Goal: Browse casually: Explore the website without a specific task or goal

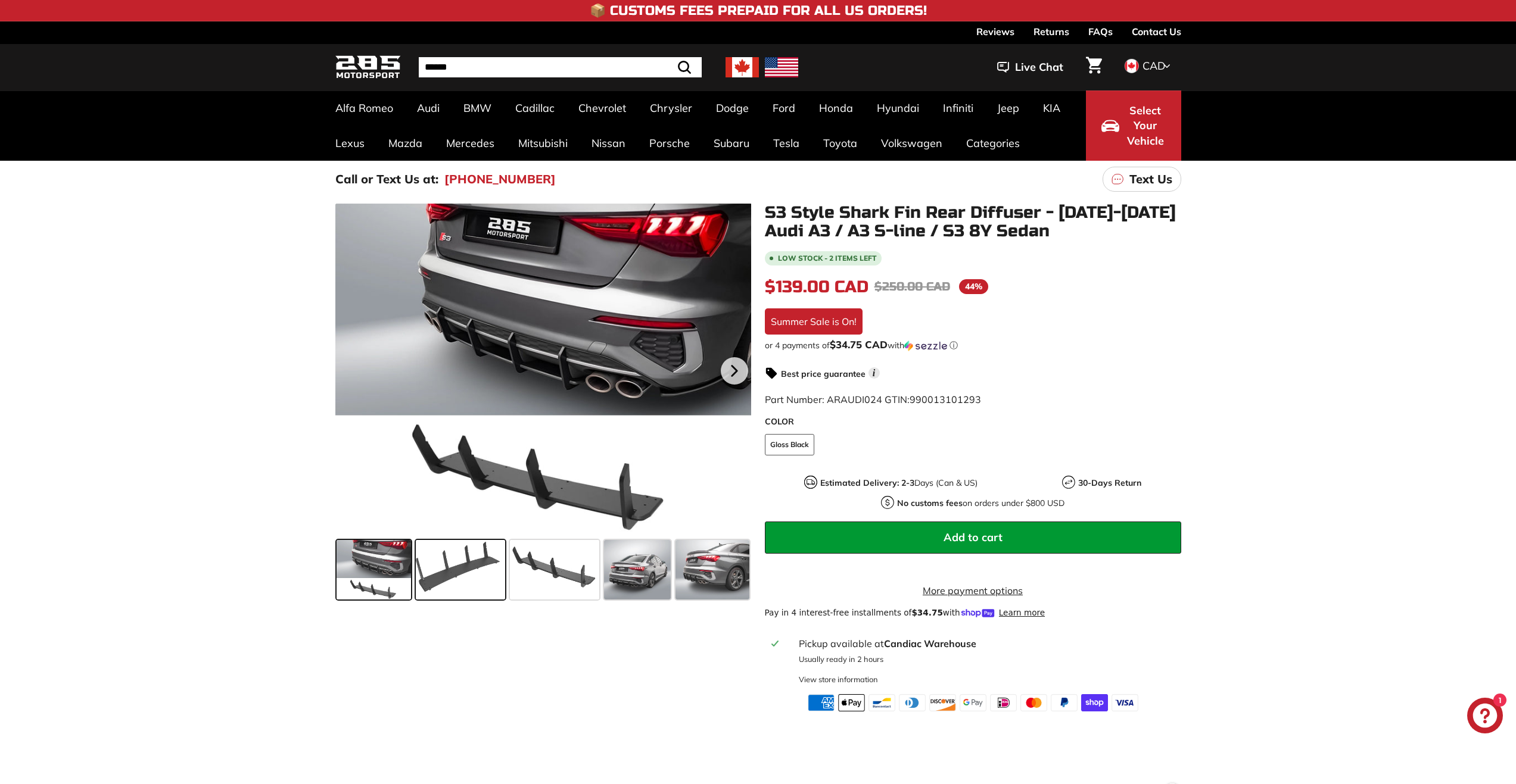
click at [454, 579] on span at bounding box center [460, 569] width 89 height 59
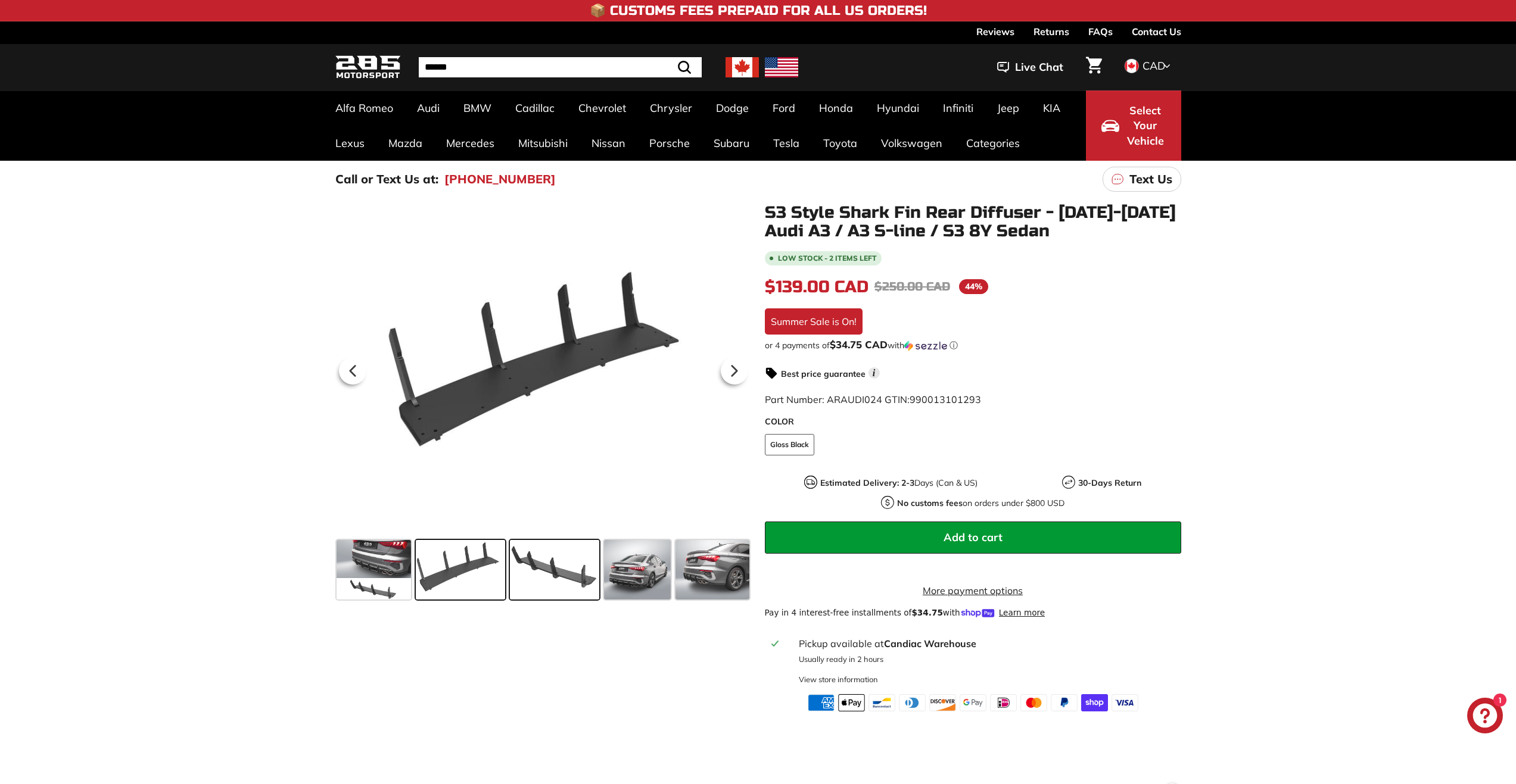
click at [571, 575] on span at bounding box center [555, 569] width 89 height 59
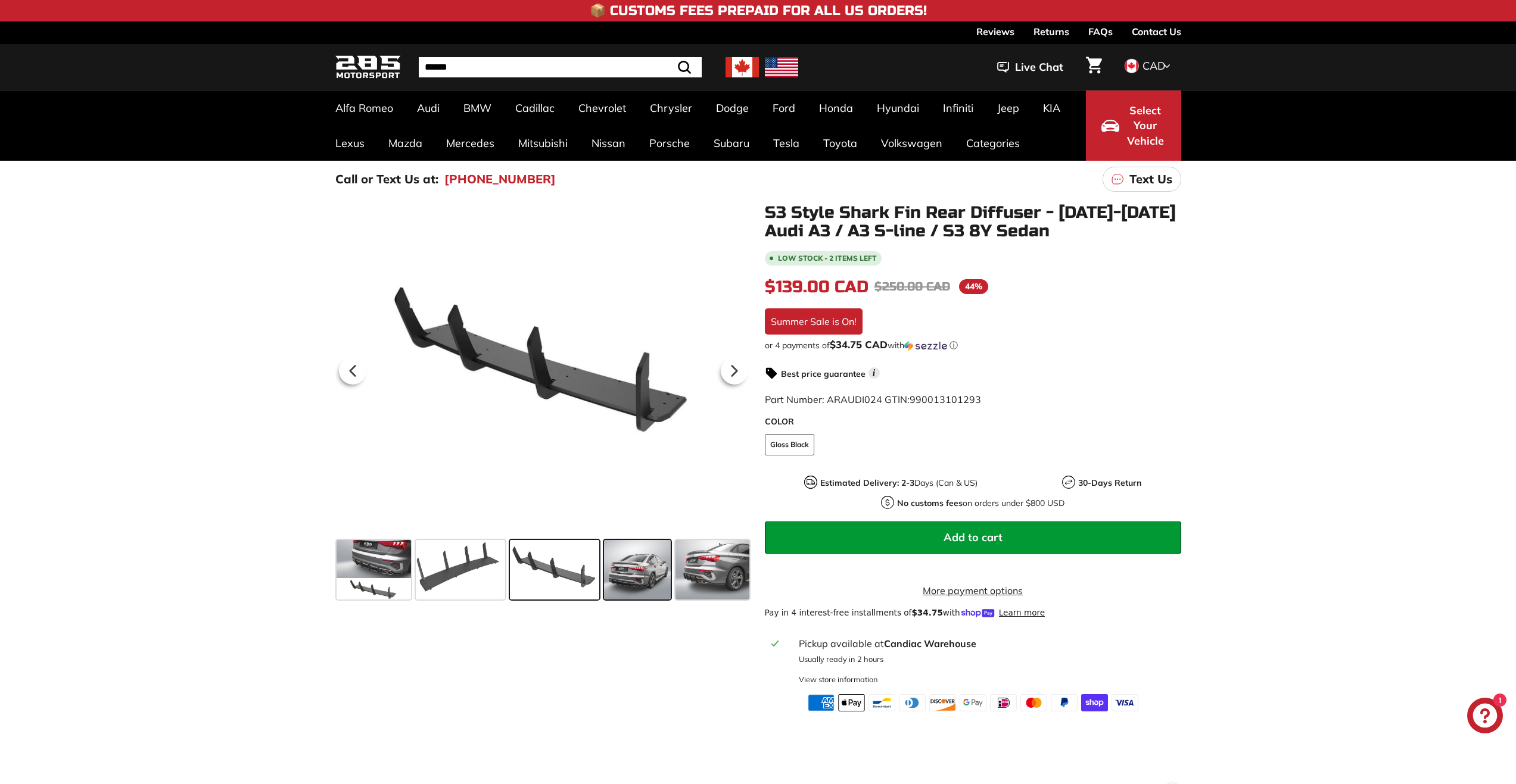
click at [629, 575] on span at bounding box center [637, 569] width 67 height 59
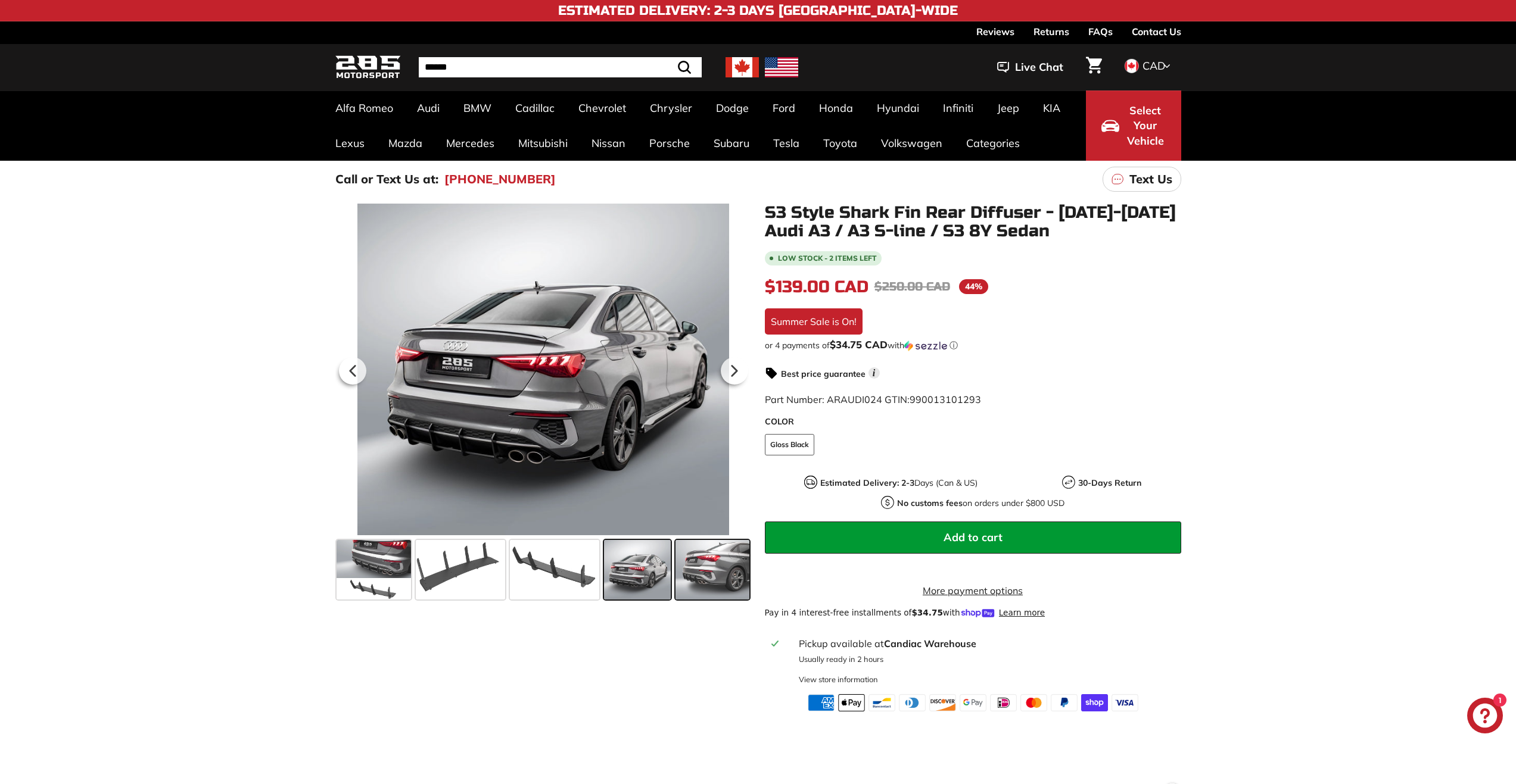
click at [678, 574] on span at bounding box center [712, 569] width 74 height 59
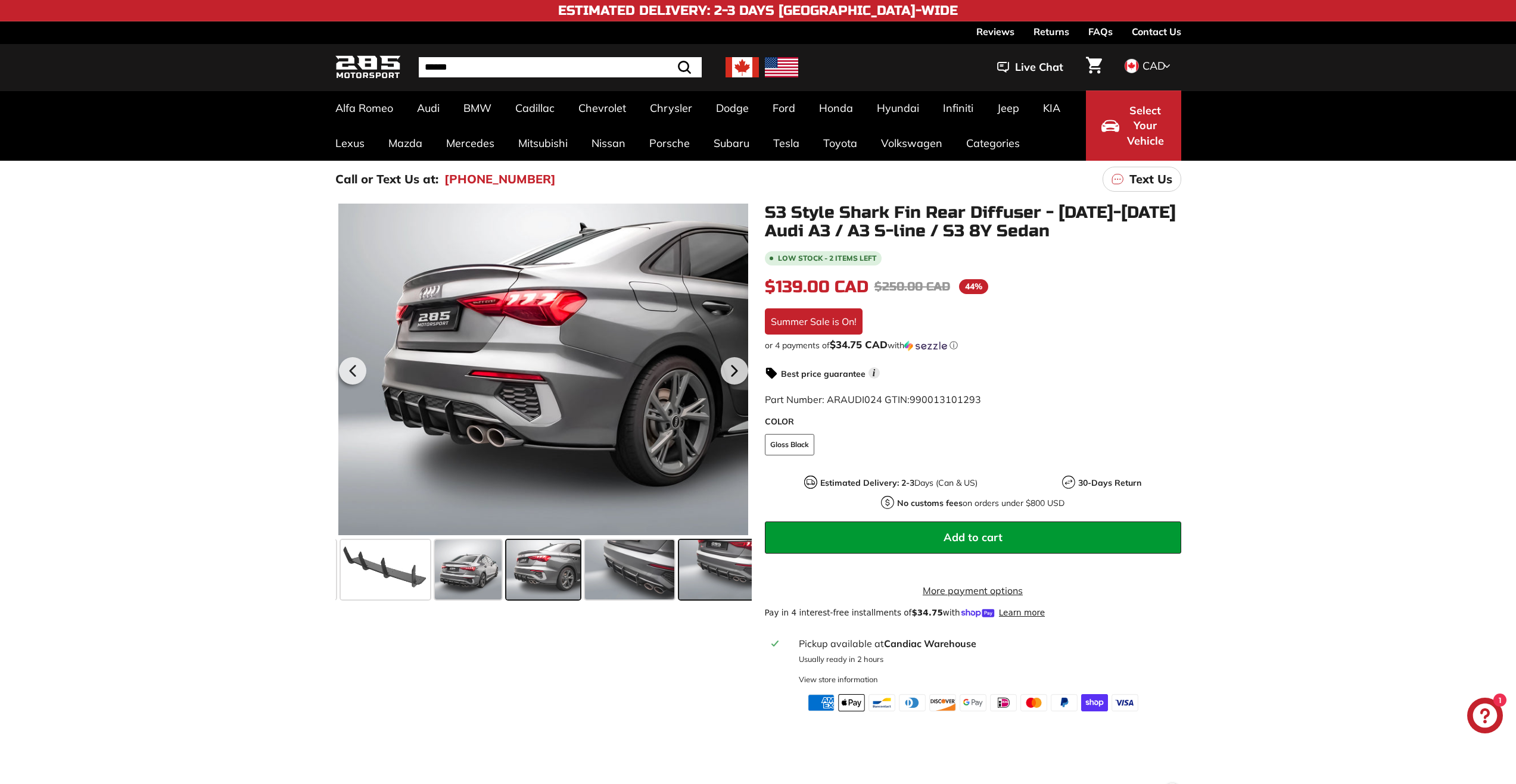
scroll to position [0, 170]
click at [693, 580] on span at bounding box center [723, 569] width 89 height 59
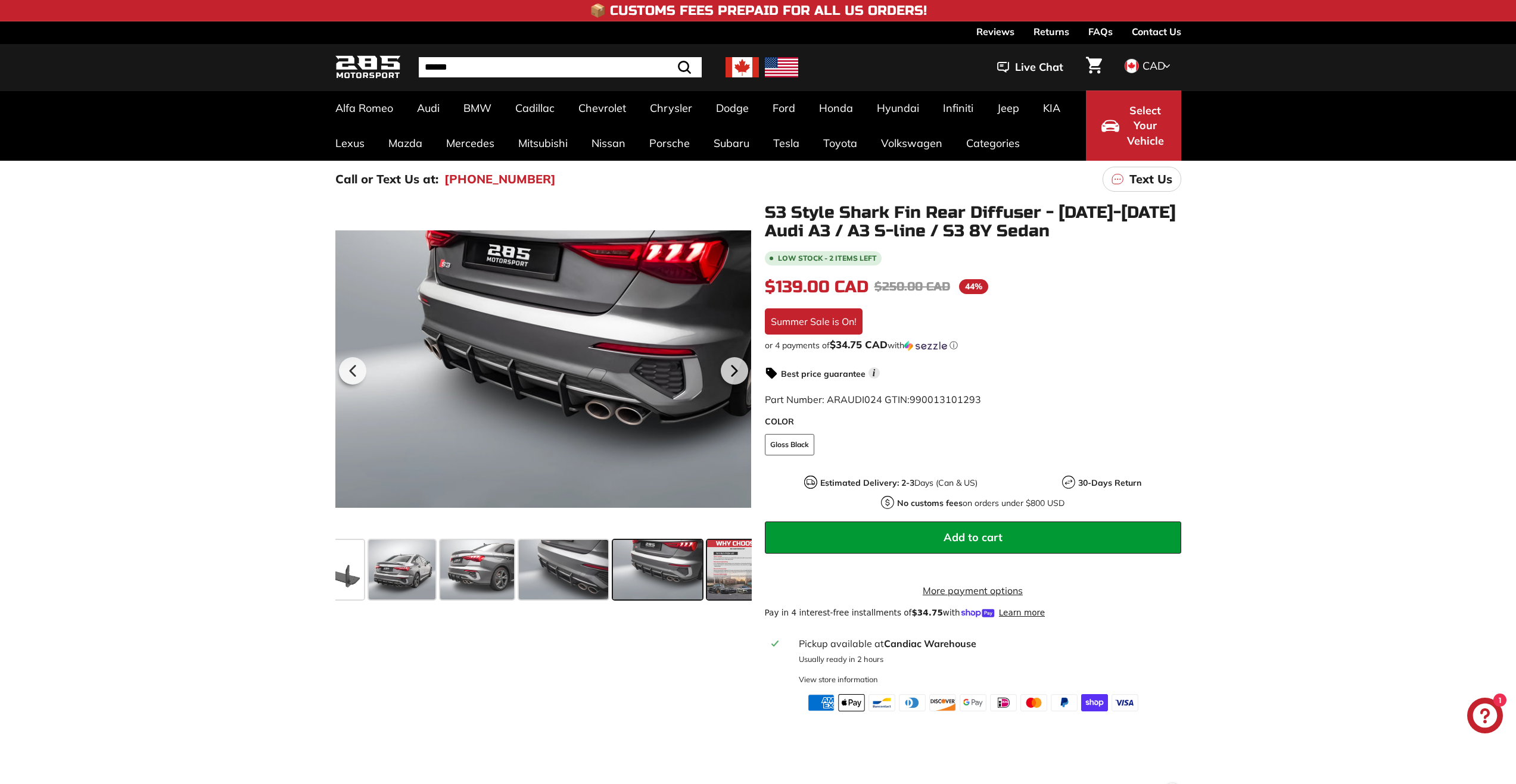
scroll to position [0, 252]
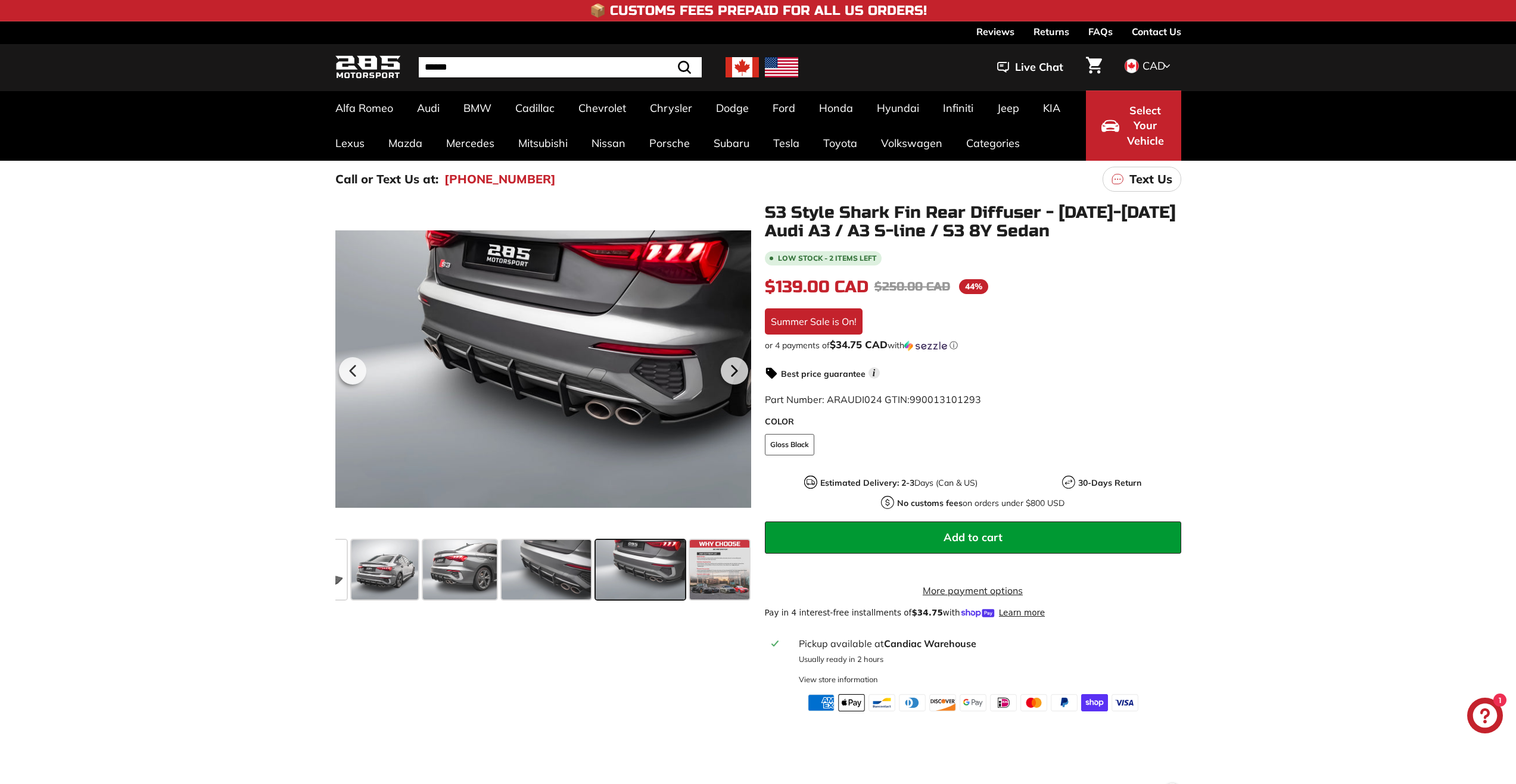
click at [677, 587] on span at bounding box center [640, 569] width 89 height 59
click at [693, 585] on span at bounding box center [719, 569] width 59 height 59
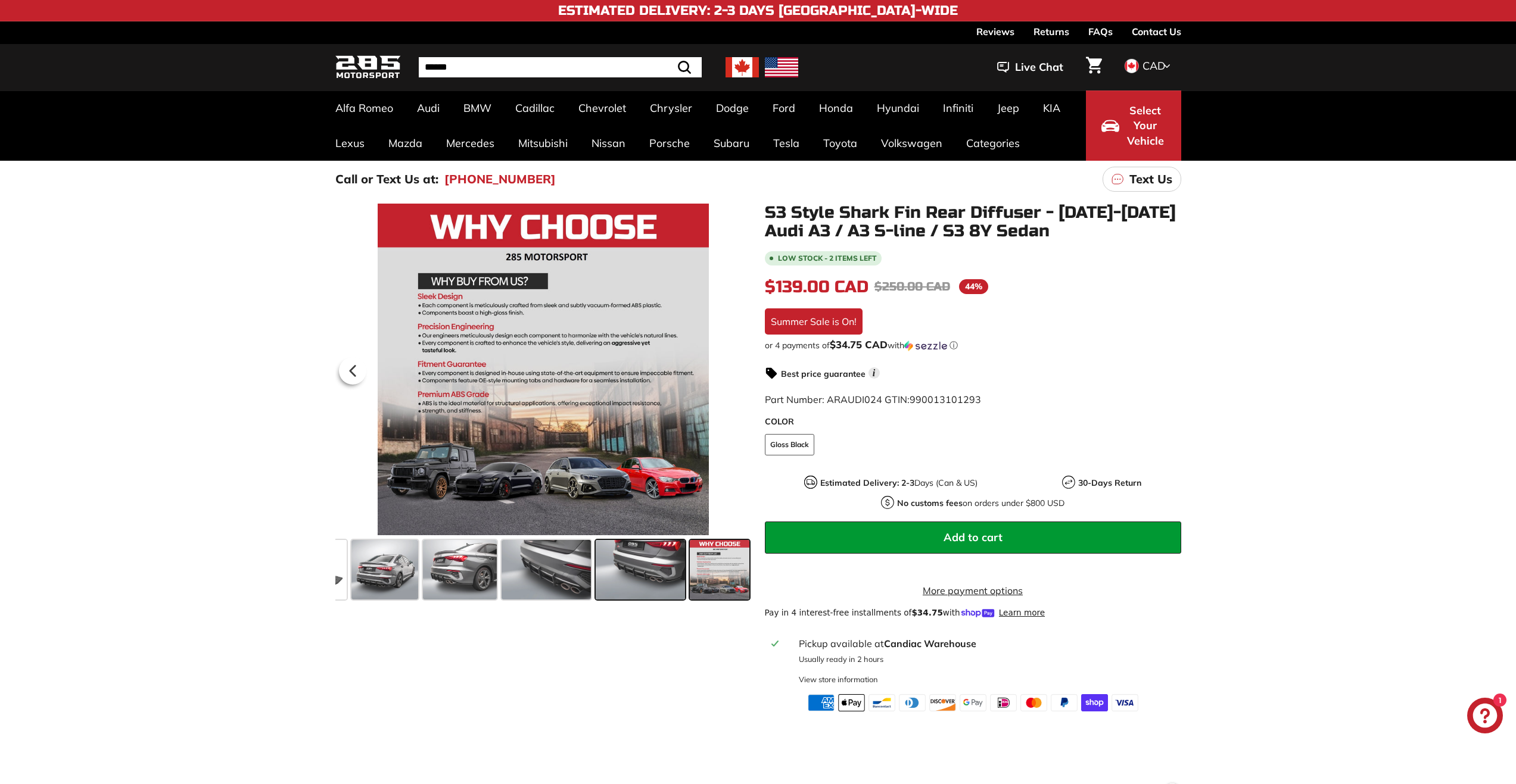
click at [676, 586] on span at bounding box center [640, 569] width 89 height 59
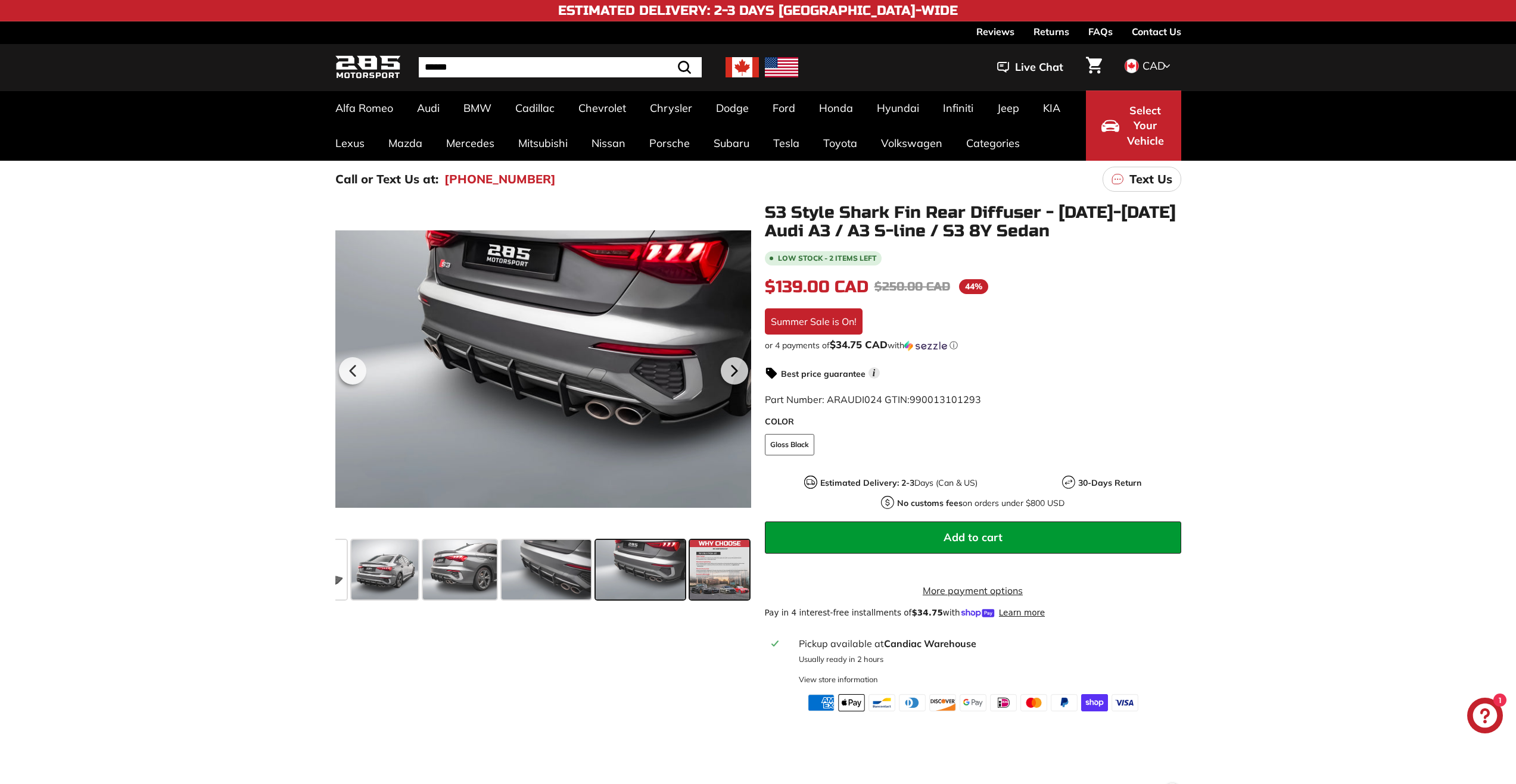
click at [692, 586] on span at bounding box center [719, 569] width 59 height 59
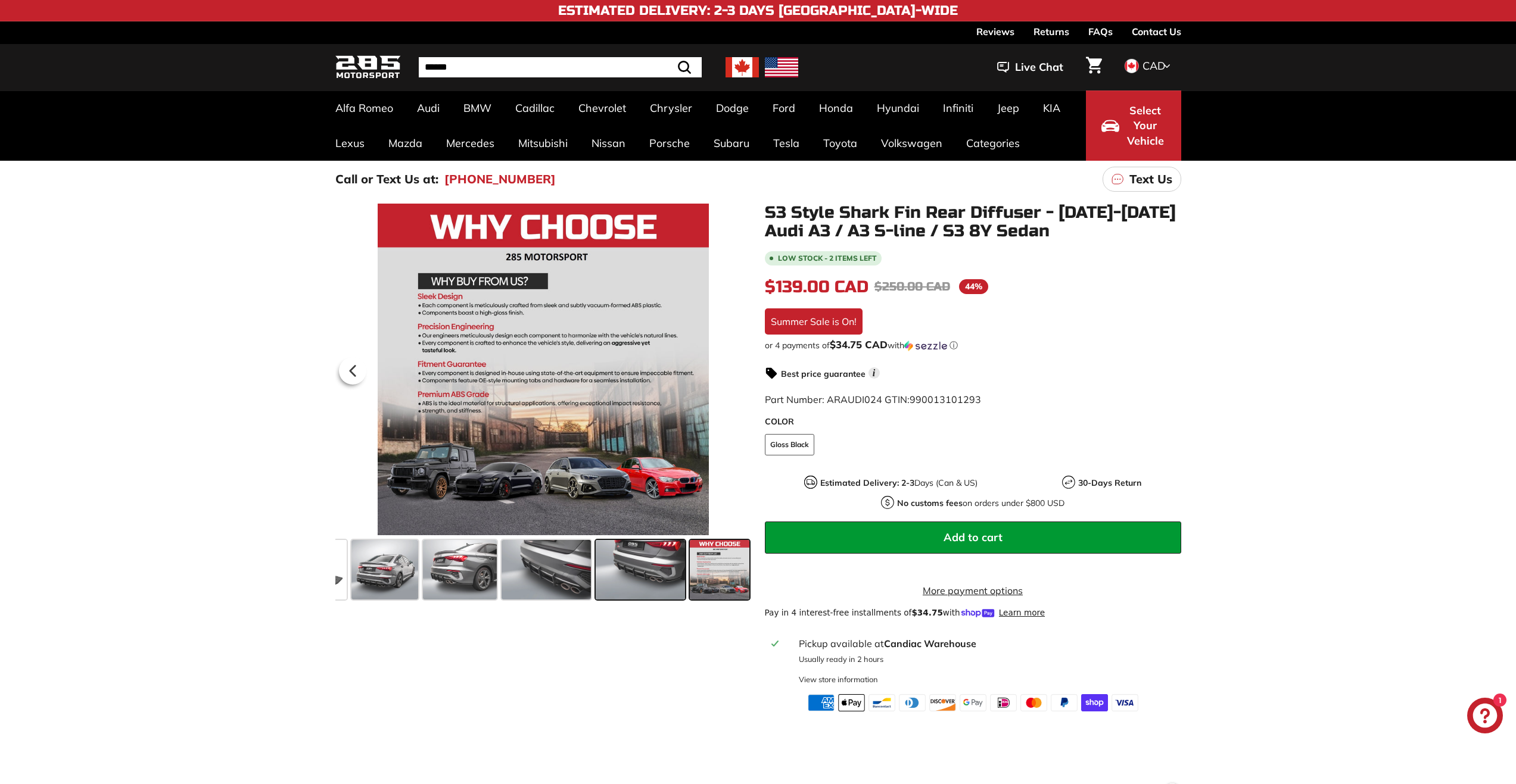
click at [657, 589] on span at bounding box center [640, 569] width 89 height 59
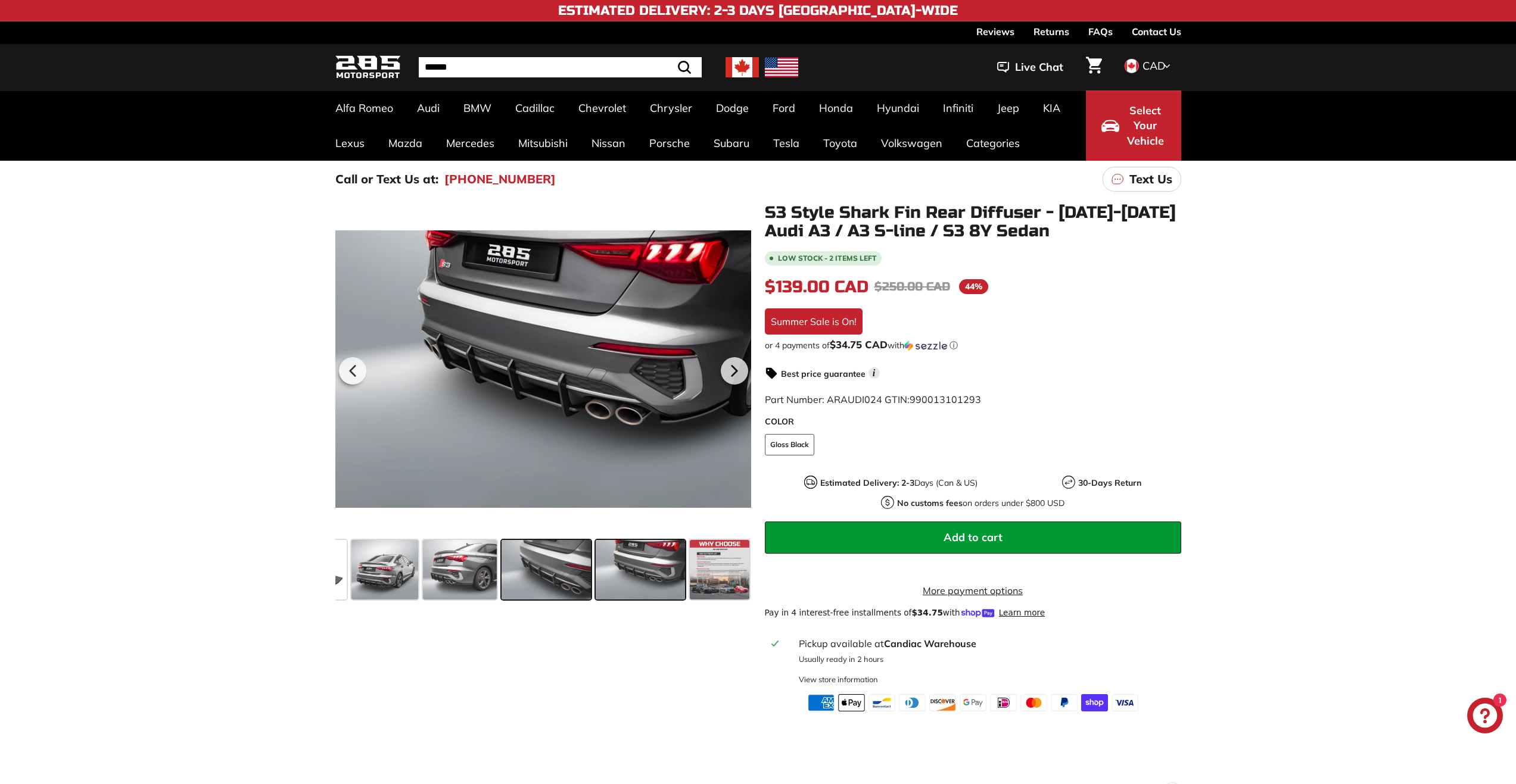
click at [535, 589] on span at bounding box center [546, 569] width 89 height 59
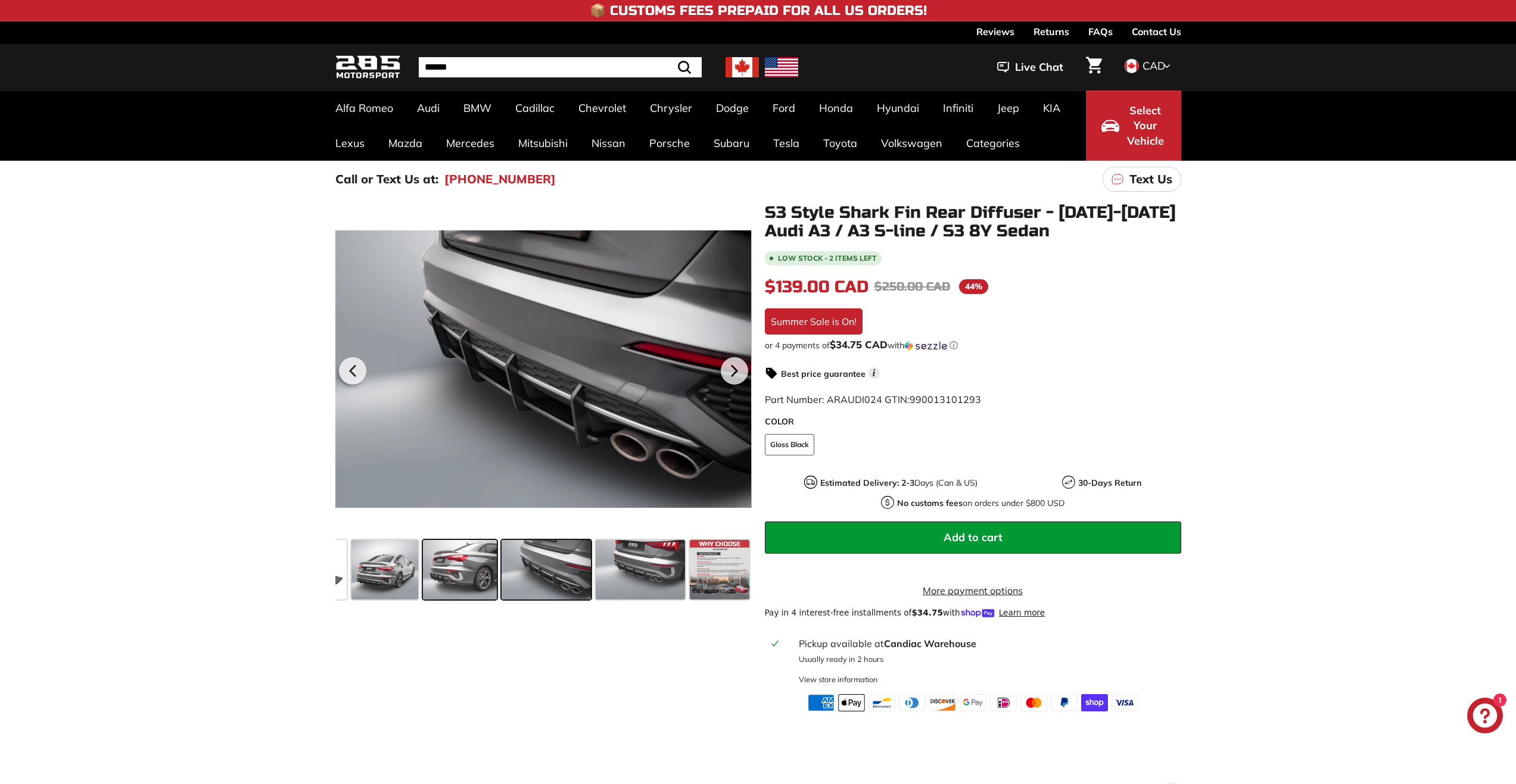
click at [458, 587] on span at bounding box center [459, 569] width 74 height 59
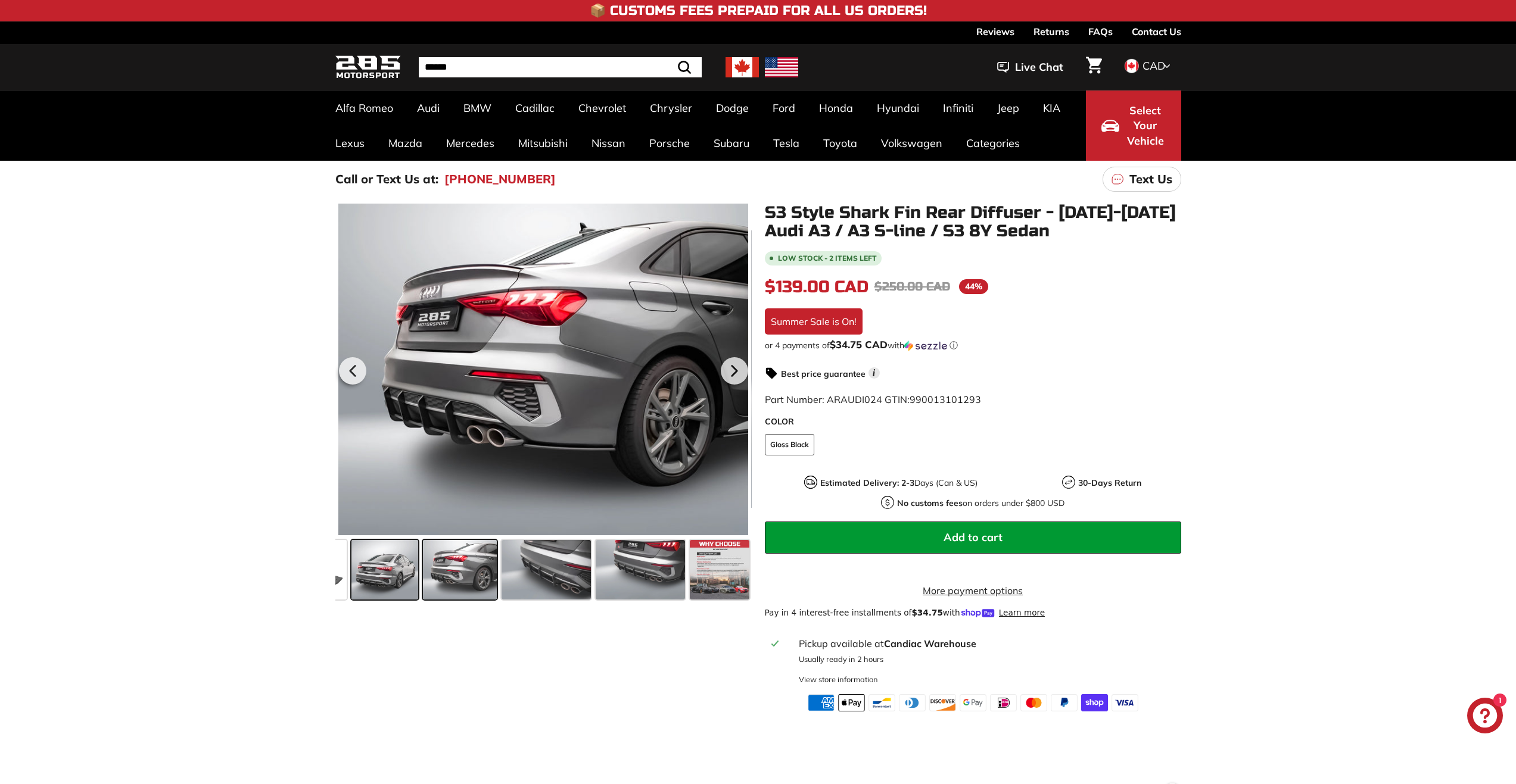
click at [403, 576] on span at bounding box center [385, 569] width 67 height 59
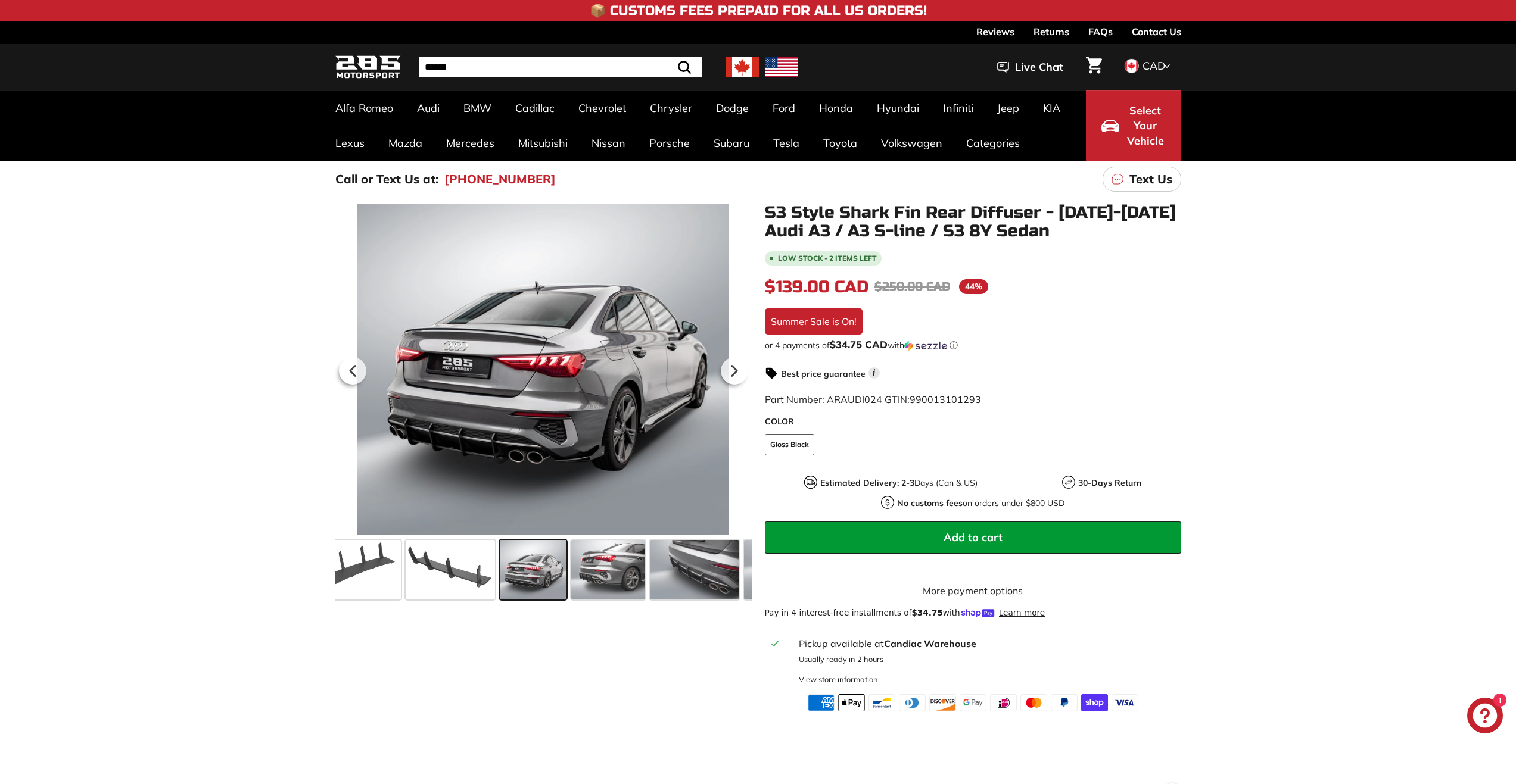
scroll to position [0, 94]
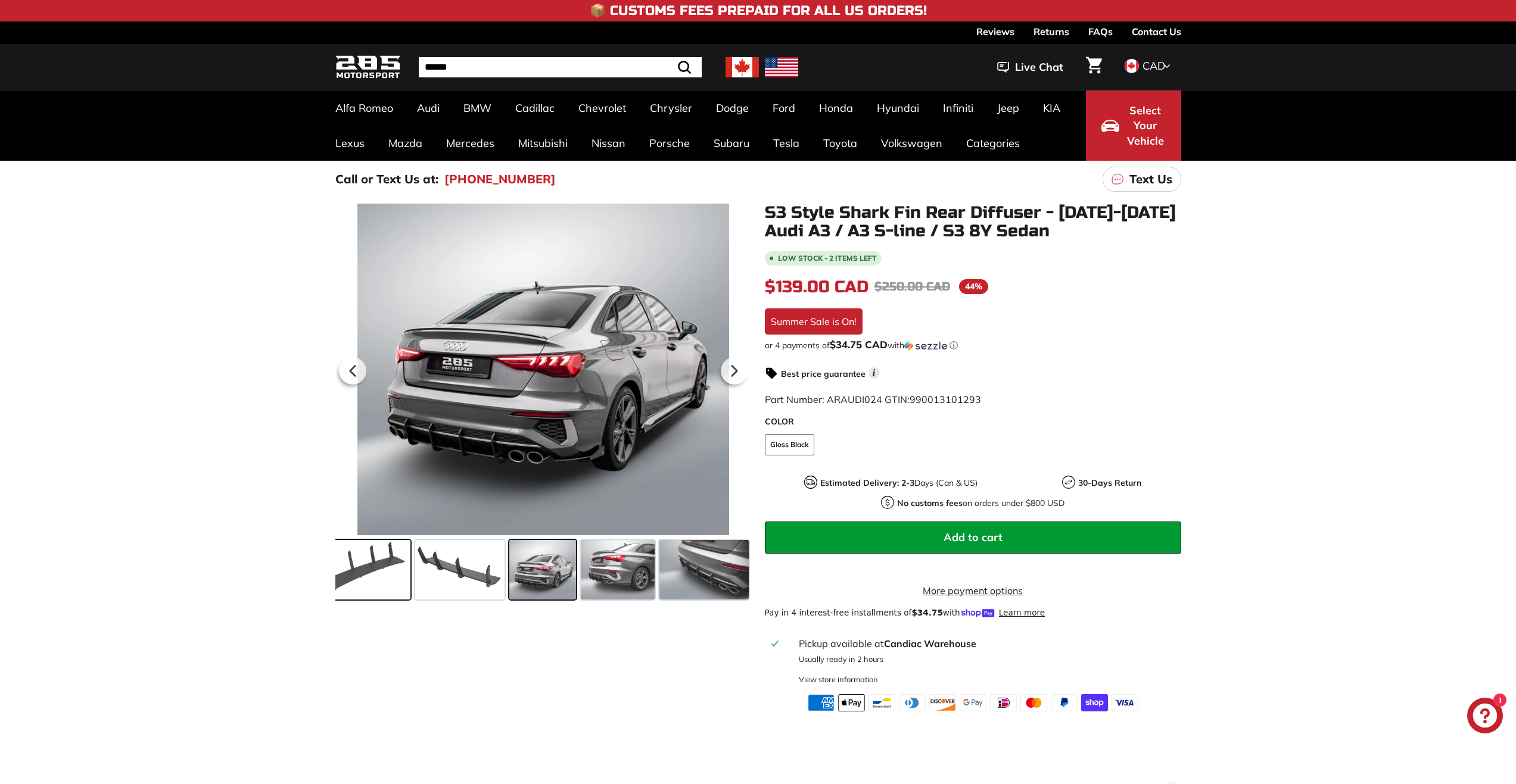
click at [352, 569] on span at bounding box center [365, 569] width 89 height 59
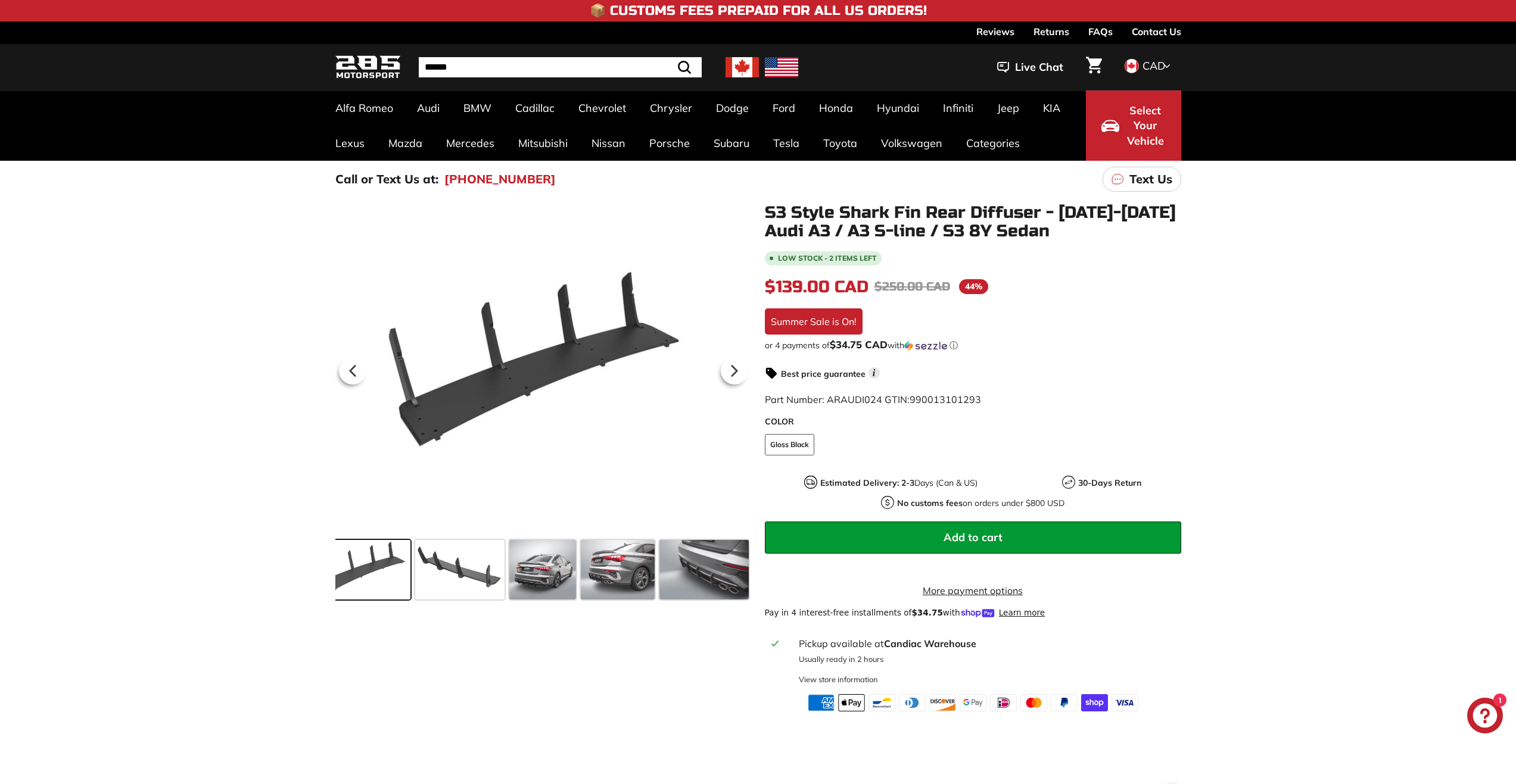
scroll to position [0, 0]
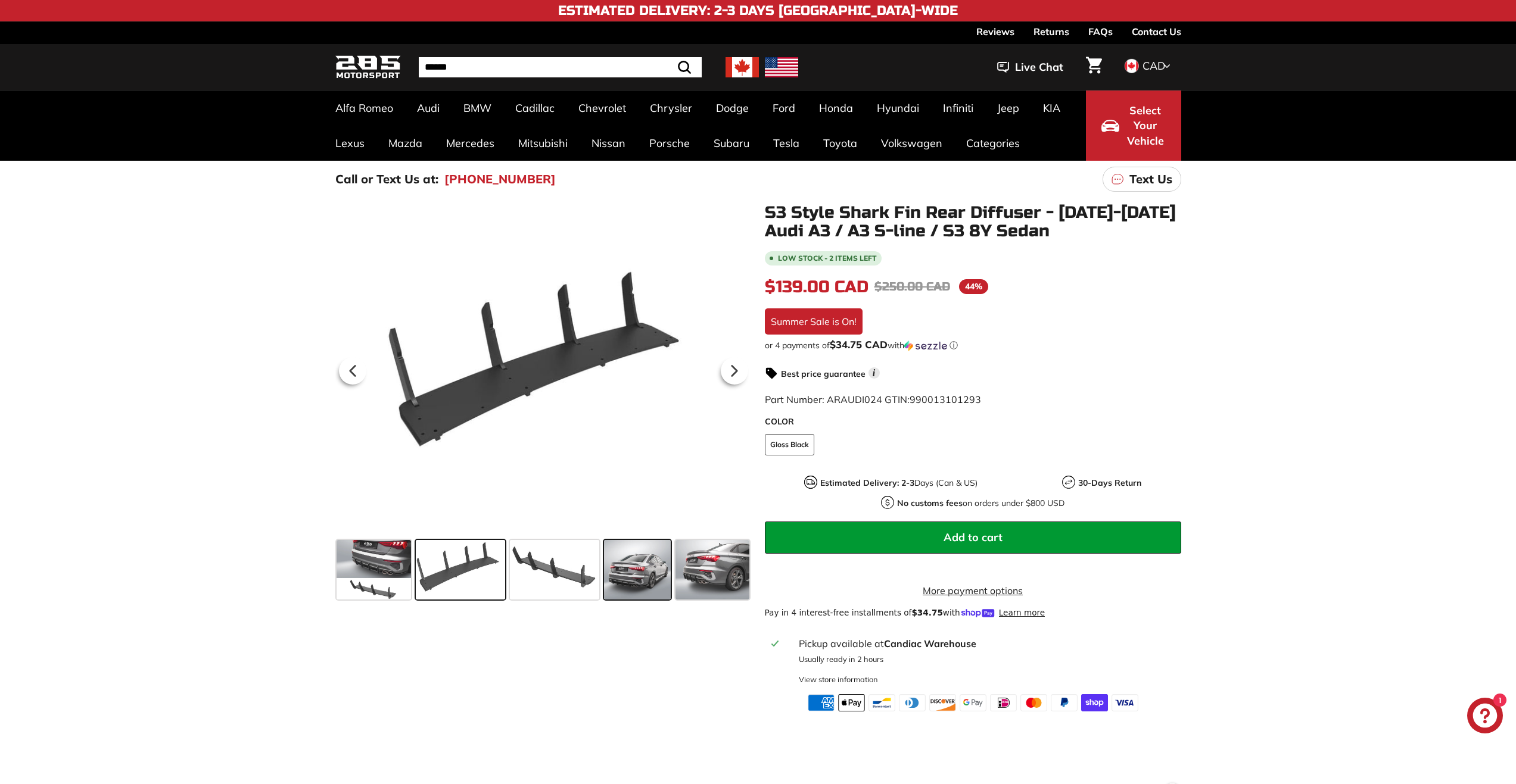
click at [618, 584] on span at bounding box center [637, 569] width 67 height 59
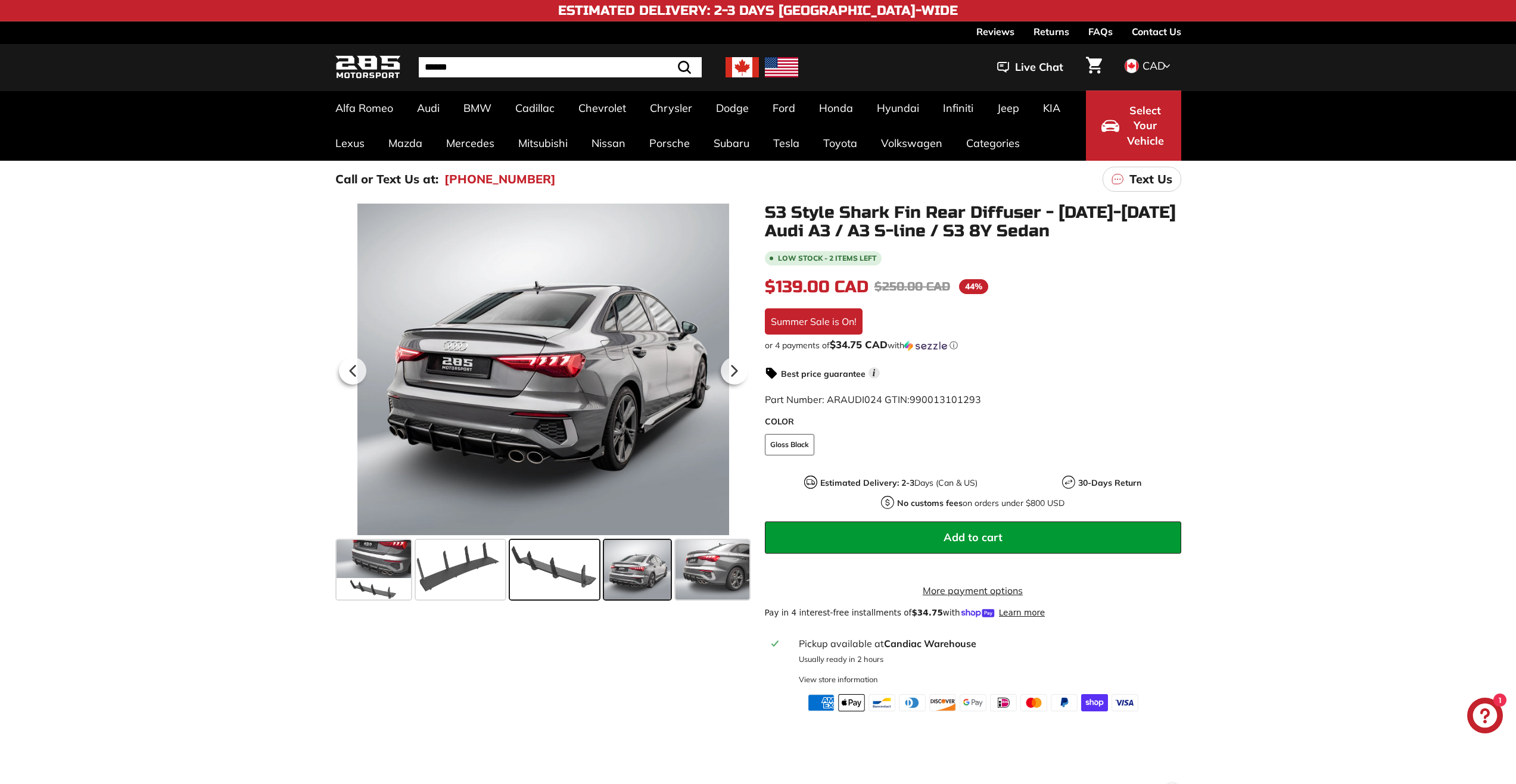
click at [589, 586] on span at bounding box center [555, 569] width 89 height 59
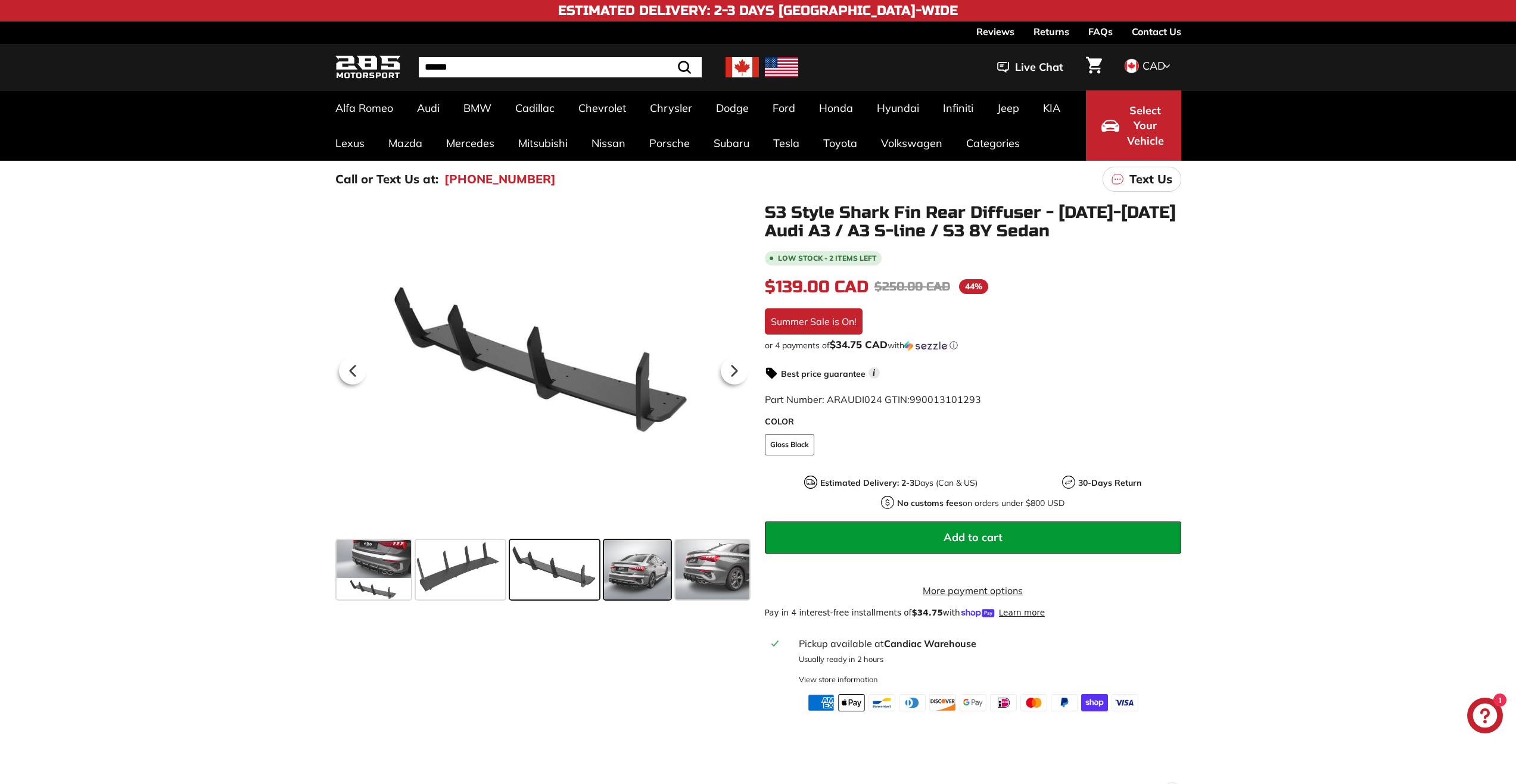
click at [637, 578] on span at bounding box center [637, 569] width 67 height 59
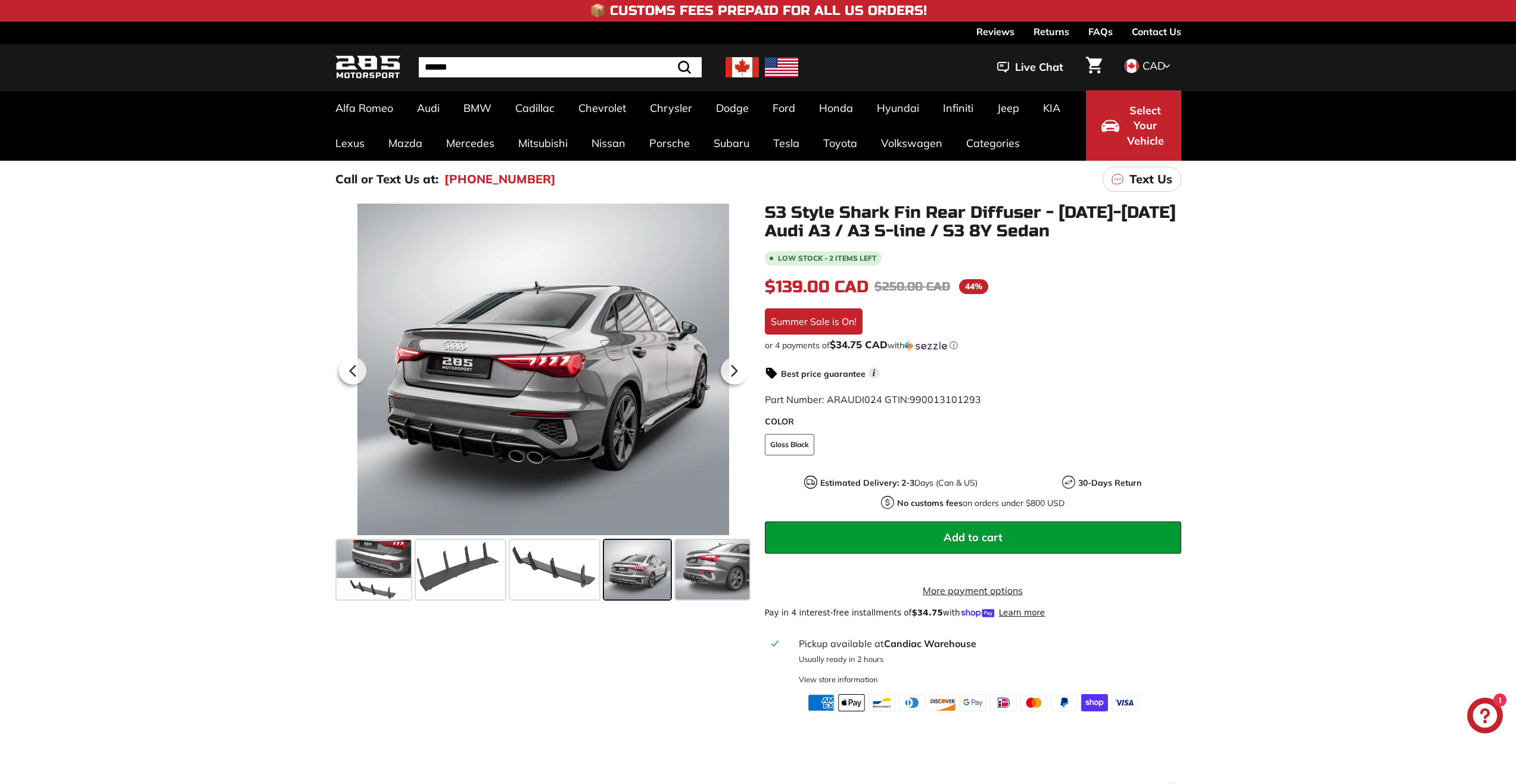
click at [326, 559] on div ".cls-1{fill:none;stroke:#000;stroke-miterlimit:10;stroke-width:2px} .cls-1{fill…" at bounding box center [537, 404] width 429 height 401
click at [357, 568] on span at bounding box center [374, 569] width 75 height 59
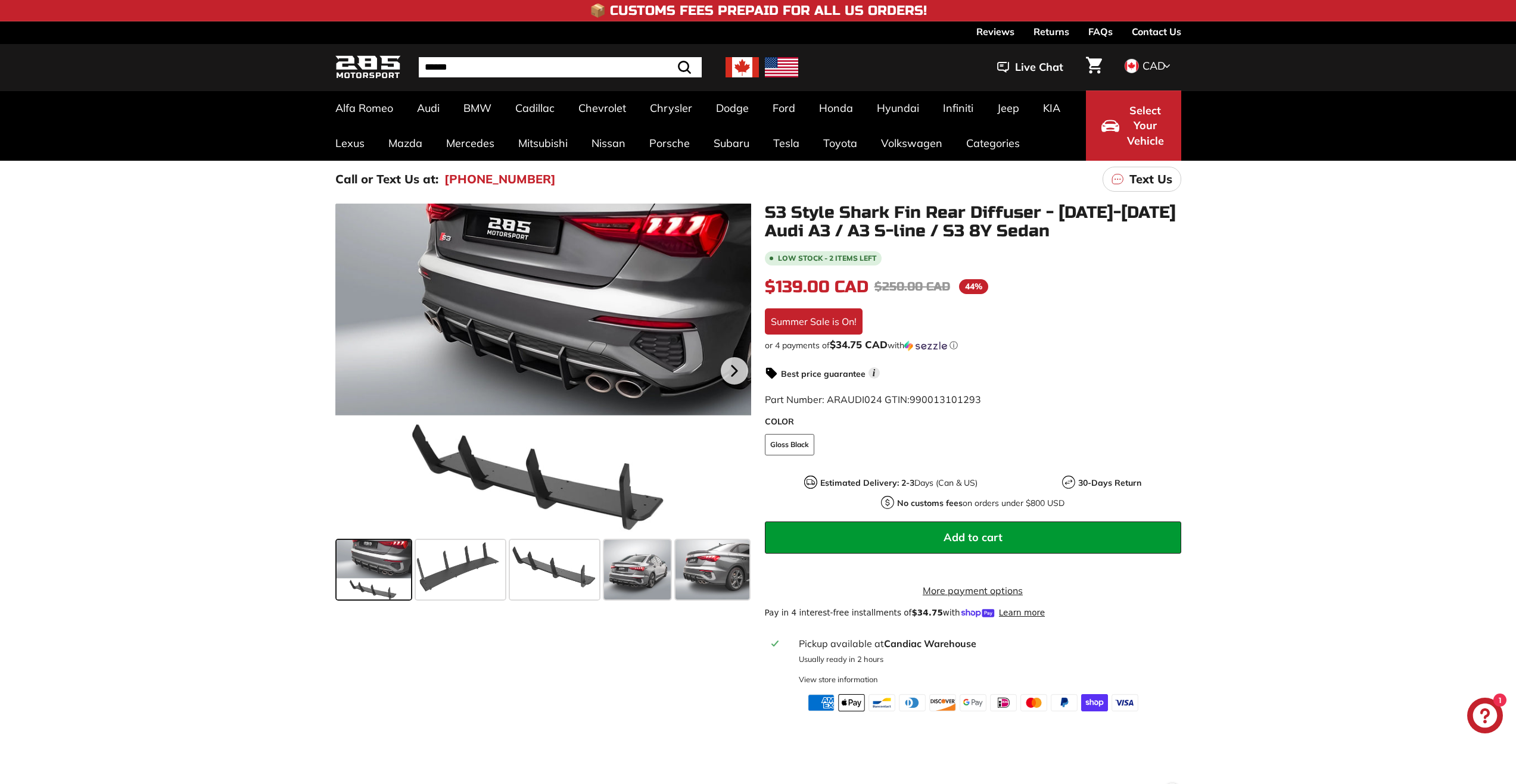
click at [357, 568] on span at bounding box center [374, 569] width 75 height 59
click at [453, 587] on span at bounding box center [460, 569] width 89 height 59
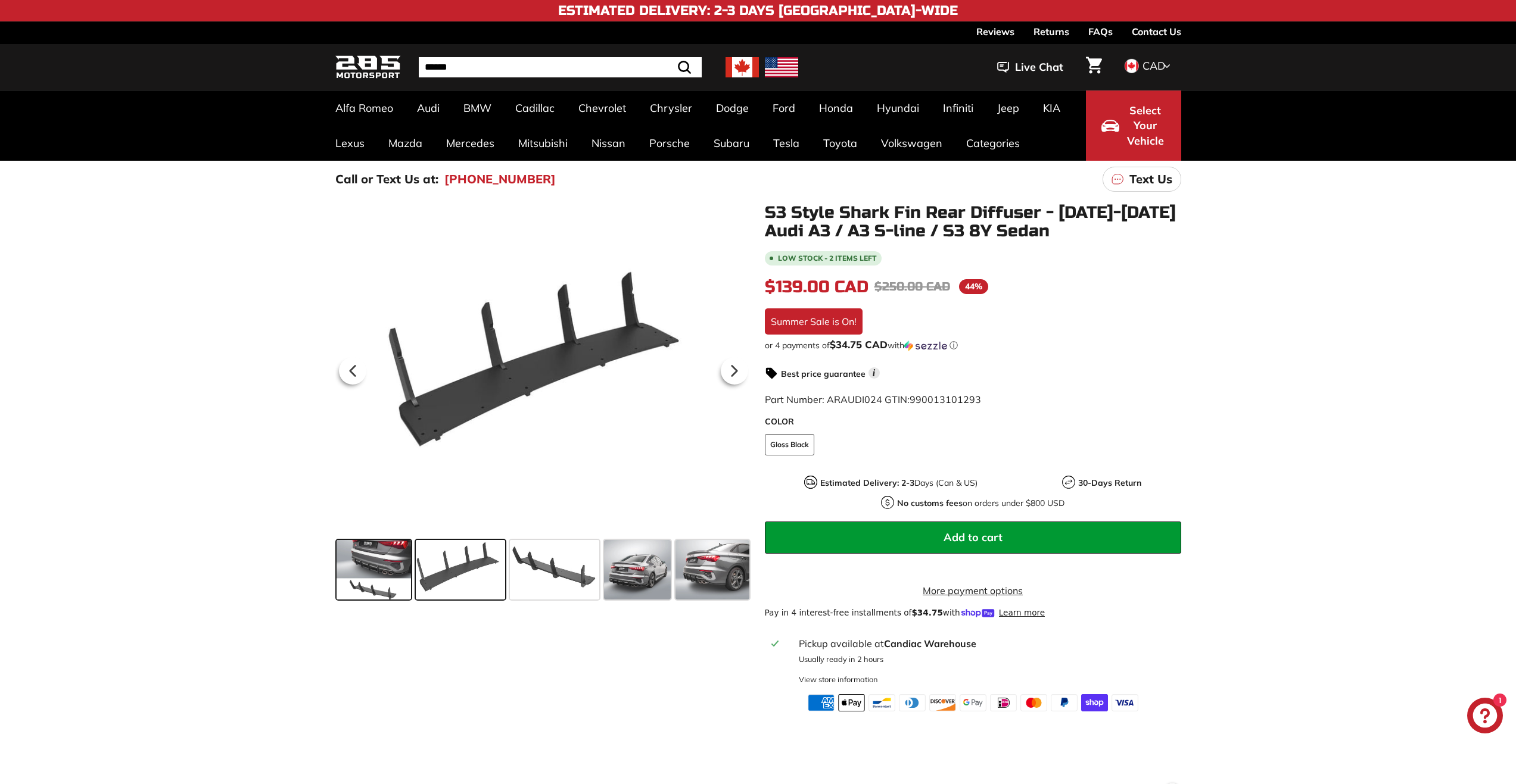
click at [361, 578] on span at bounding box center [374, 569] width 75 height 59
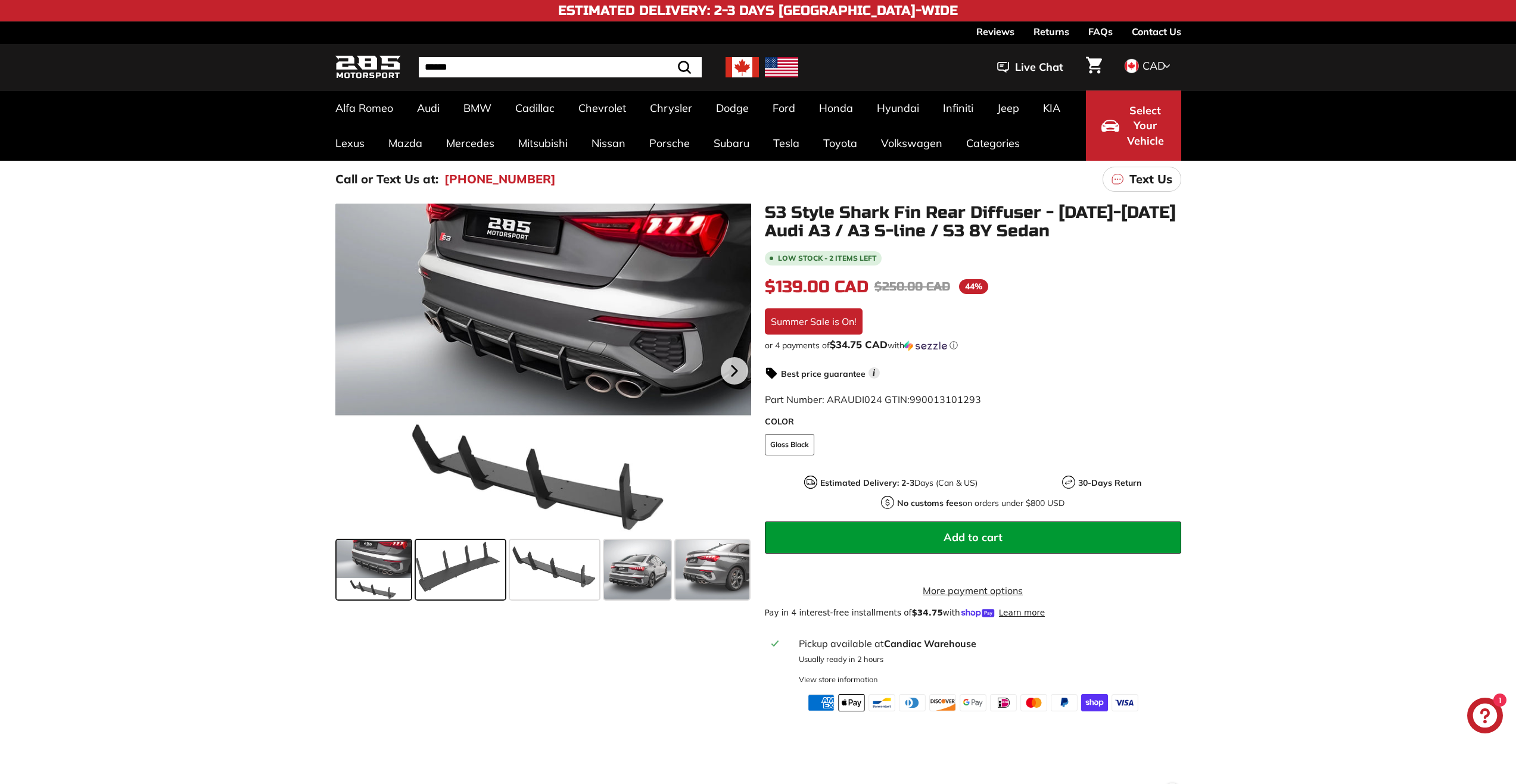
click at [464, 577] on span at bounding box center [460, 569] width 89 height 59
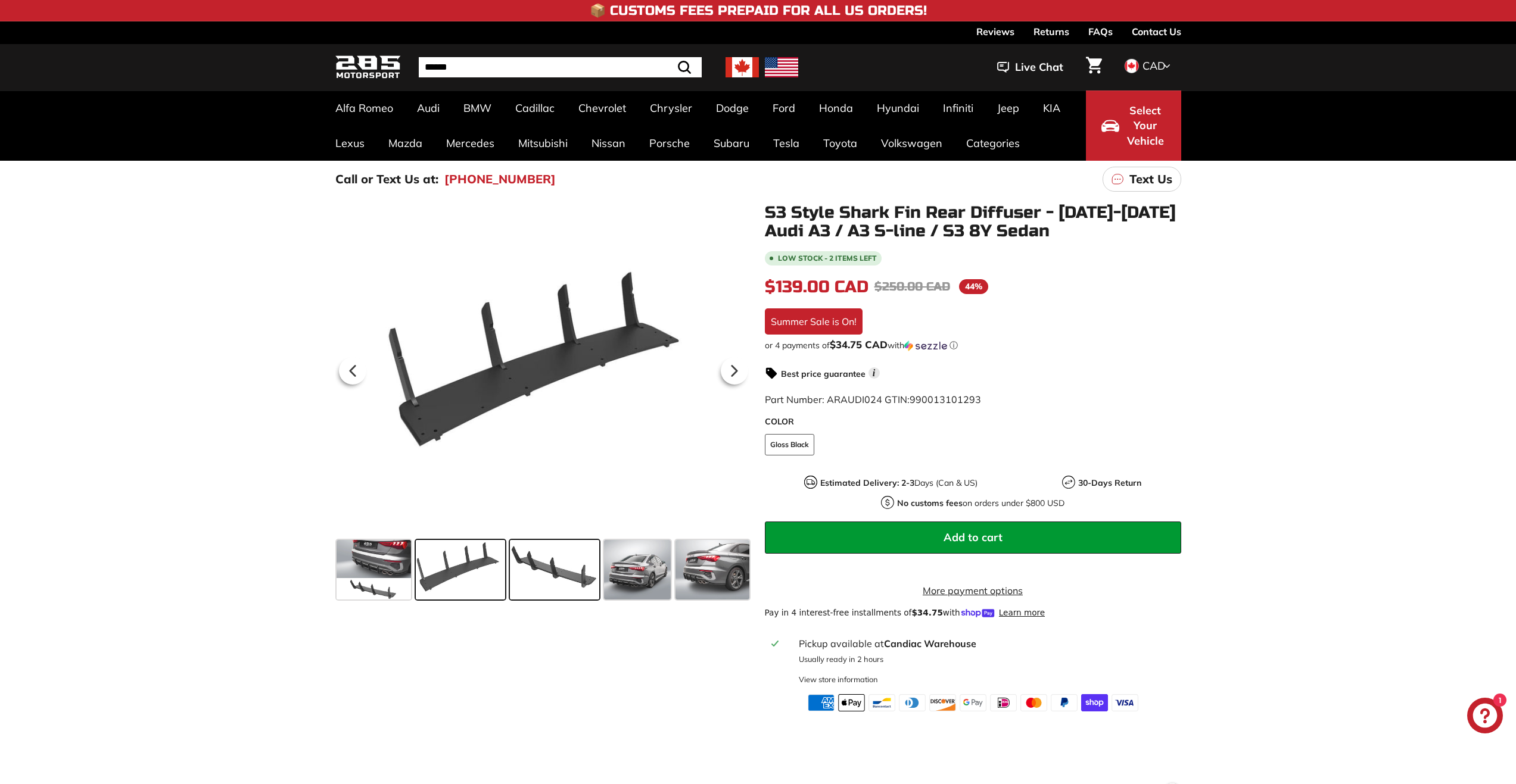
click at [567, 575] on span at bounding box center [555, 569] width 89 height 59
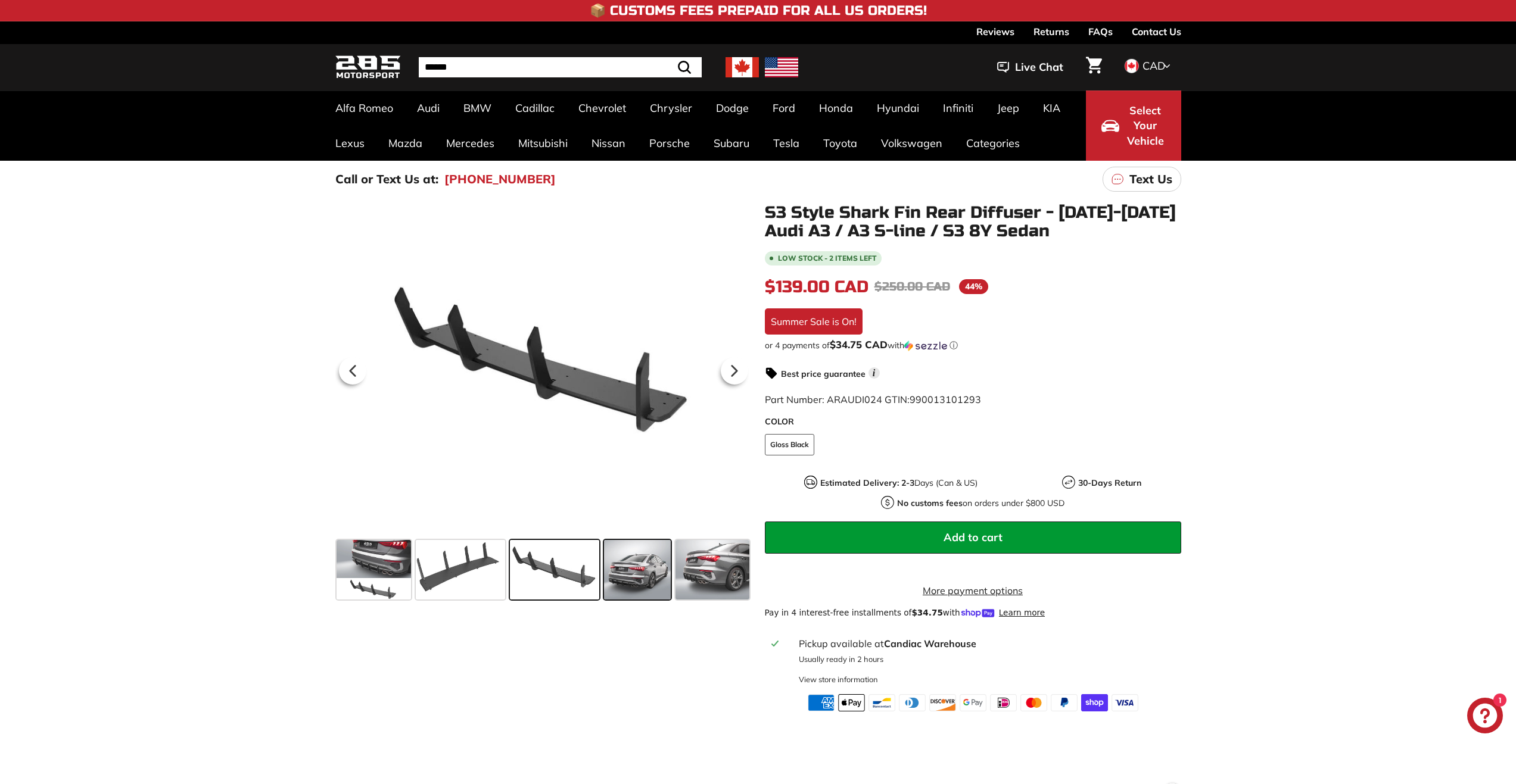
click at [656, 568] on span at bounding box center [637, 569] width 67 height 59
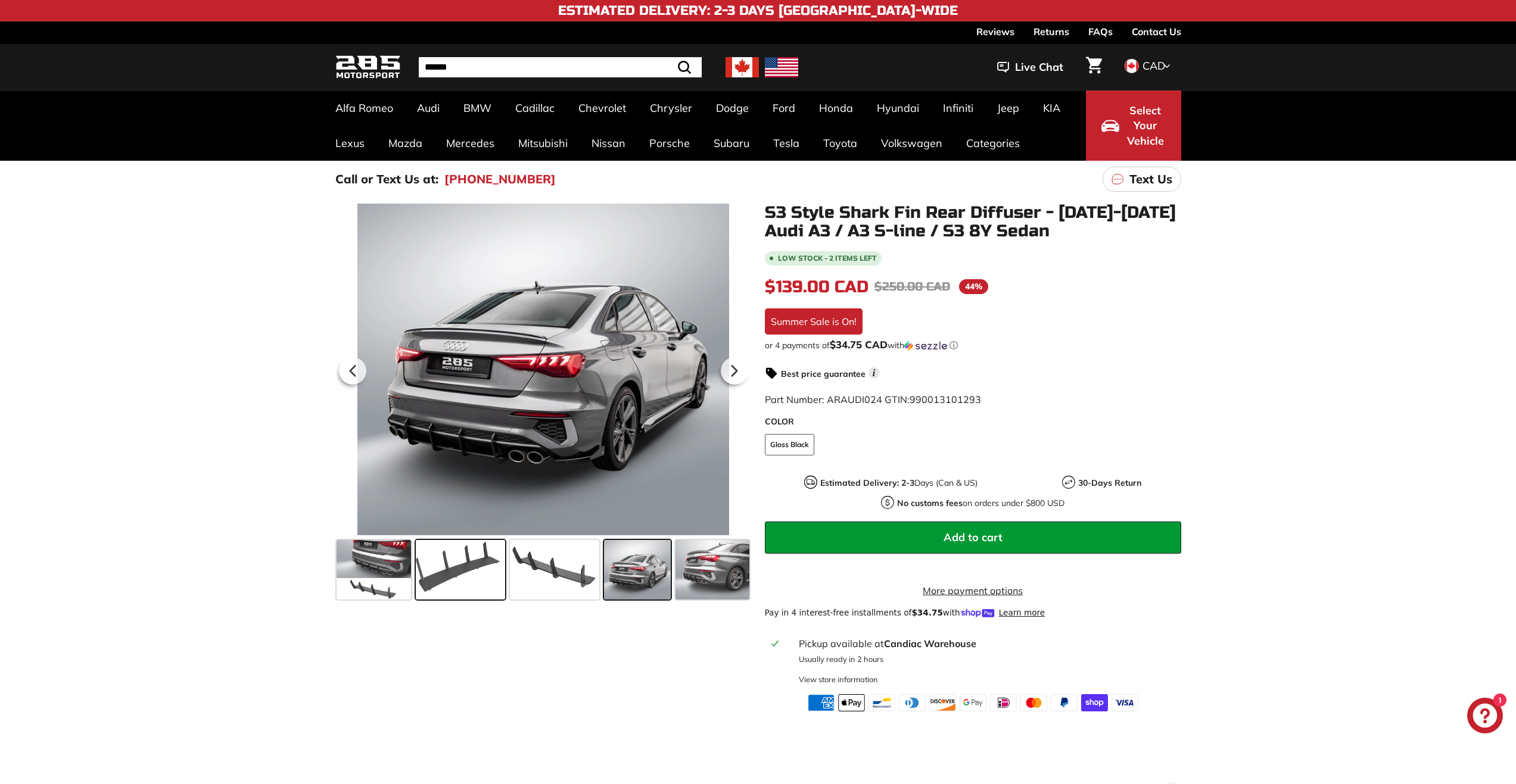
click at [440, 595] on span at bounding box center [460, 569] width 89 height 59
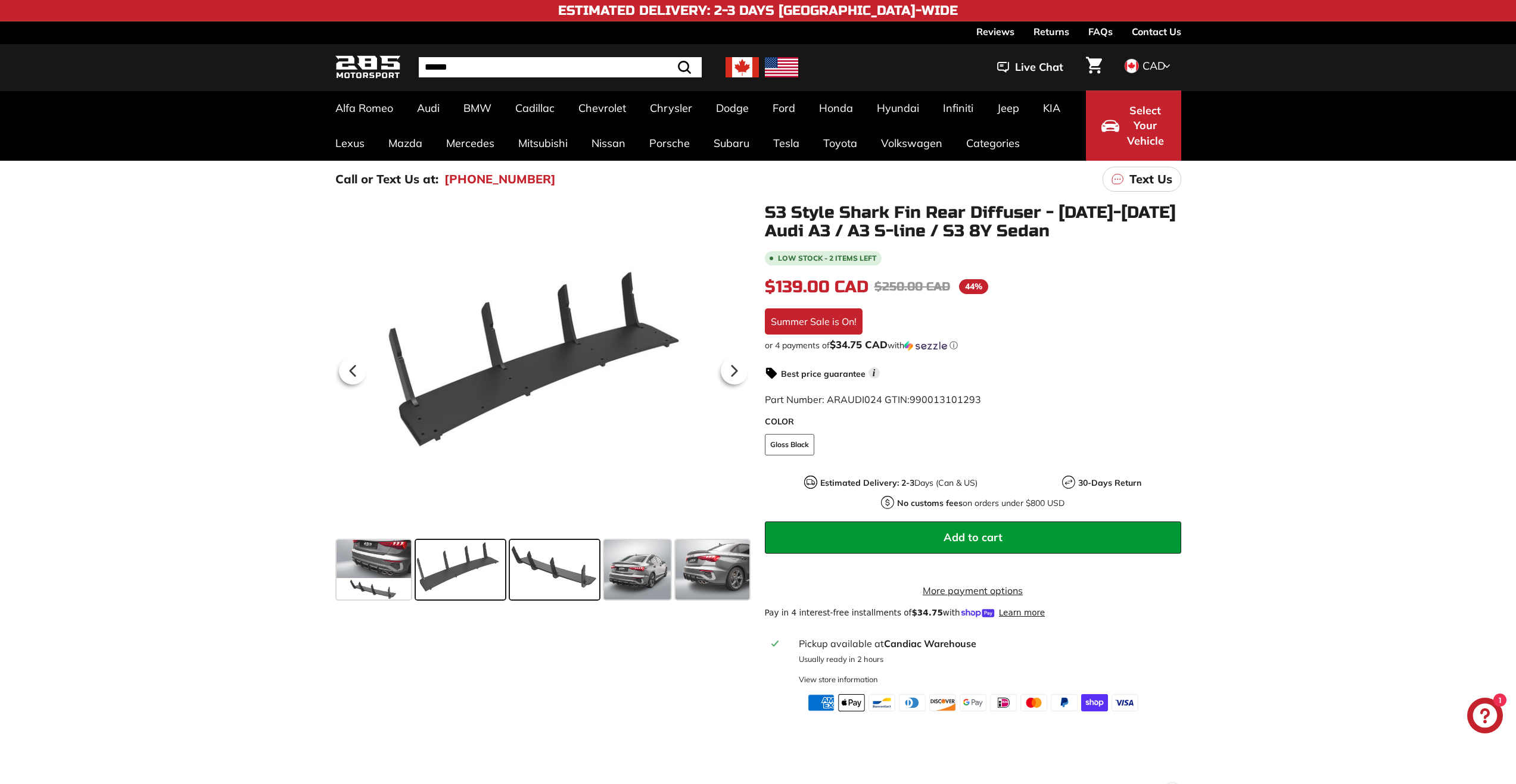
click at [535, 583] on span at bounding box center [555, 569] width 89 height 59
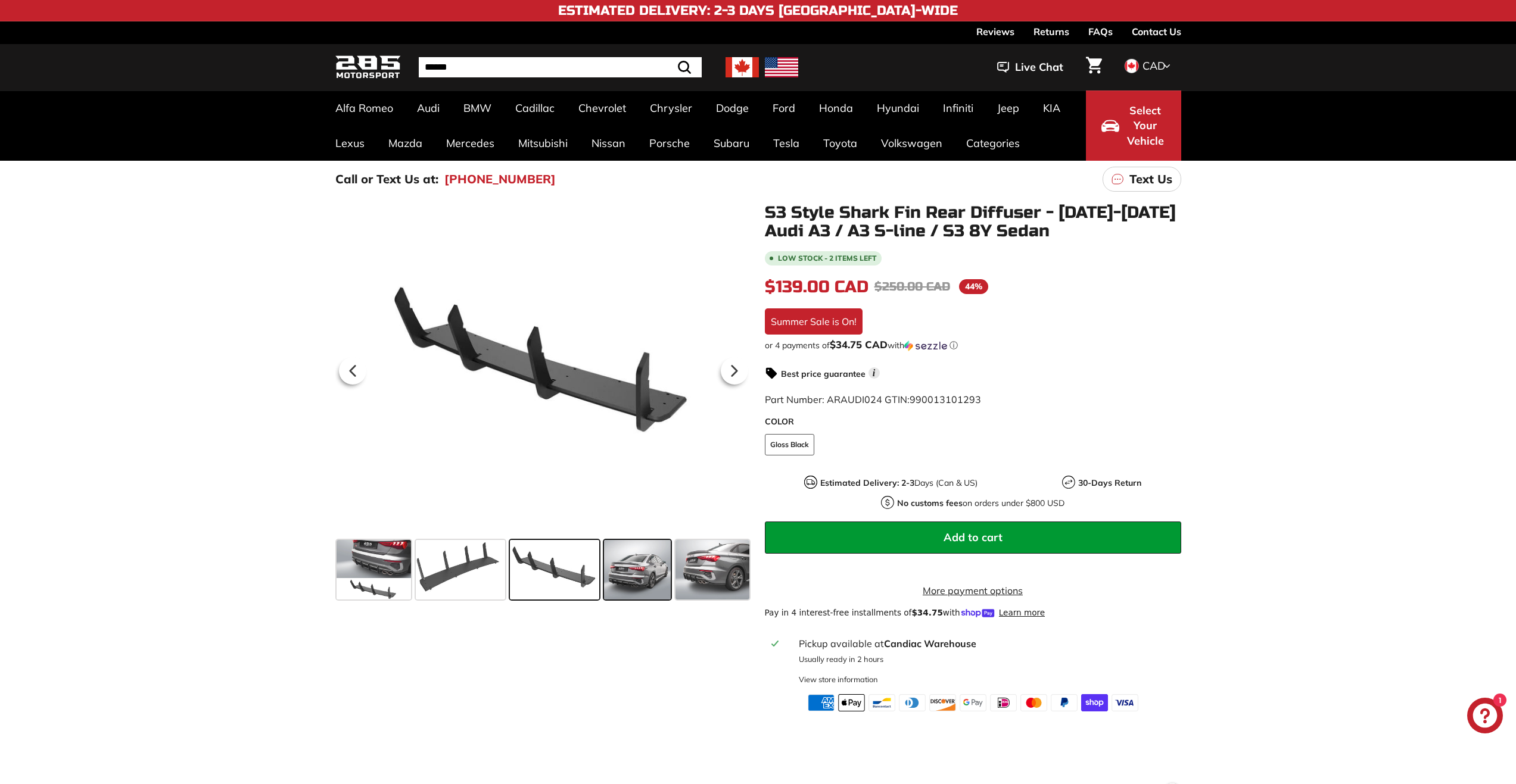
click at [607, 576] on span at bounding box center [637, 569] width 67 height 59
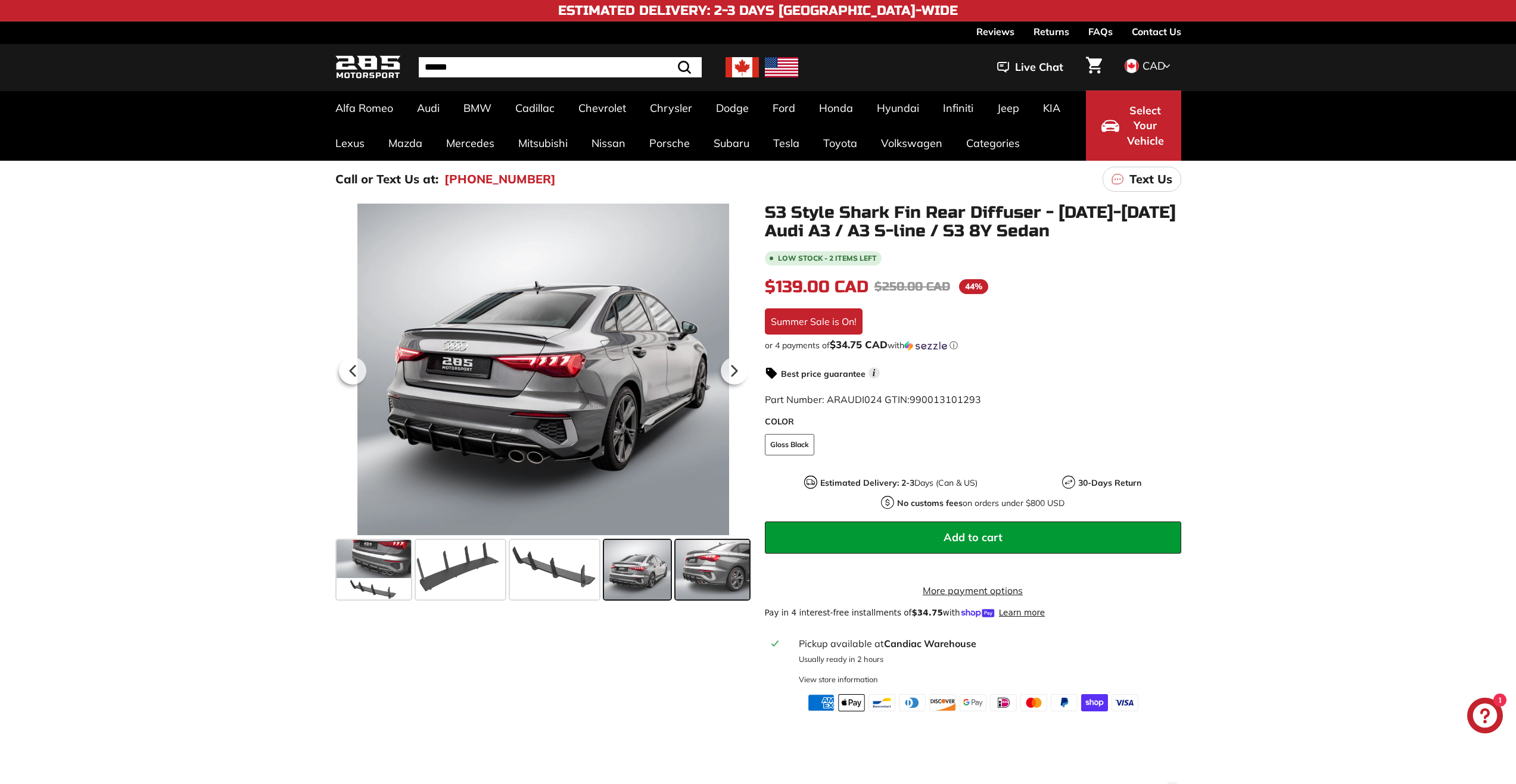
click at [686, 579] on span at bounding box center [712, 569] width 74 height 59
